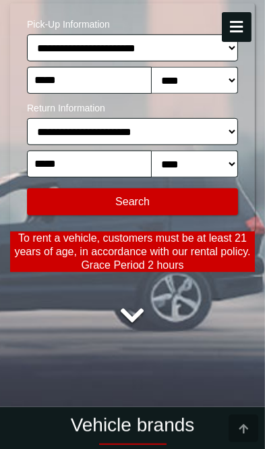
click at [228, 324] on div at bounding box center [132, 316] width 245 height 41
click at [229, 324] on div at bounding box center [132, 316] width 245 height 41
click at [228, 324] on div at bounding box center [132, 316] width 245 height 41
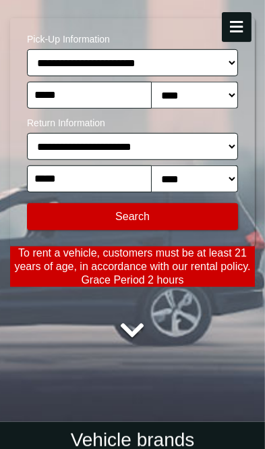
click at [232, 343] on div at bounding box center [132, 331] width 245 height 41
click at [230, 334] on div at bounding box center [132, 331] width 245 height 41
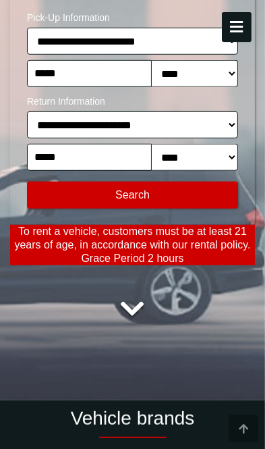
click at [223, 315] on div at bounding box center [132, 309] width 245 height 41
click at [228, 323] on div at bounding box center [132, 309] width 245 height 41
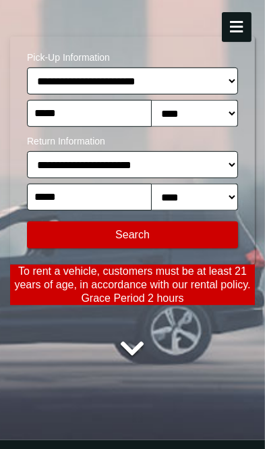
click at [234, 54] on span "Pick-Up Information" at bounding box center [132, 55] width 211 height 24
click at [236, 47] on span "Pick-Up Information" at bounding box center [132, 55] width 211 height 24
click at [234, 41] on button at bounding box center [237, 27] width 30 height 30
click at [232, 41] on button at bounding box center [237, 27] width 30 height 30
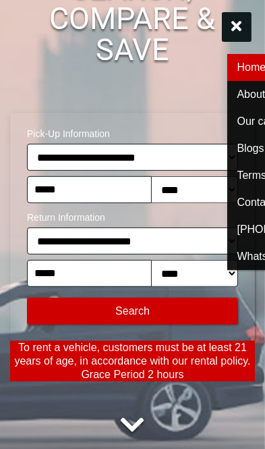
scroll to position [284, 0]
